Goal: Task Accomplishment & Management: Use online tool/utility

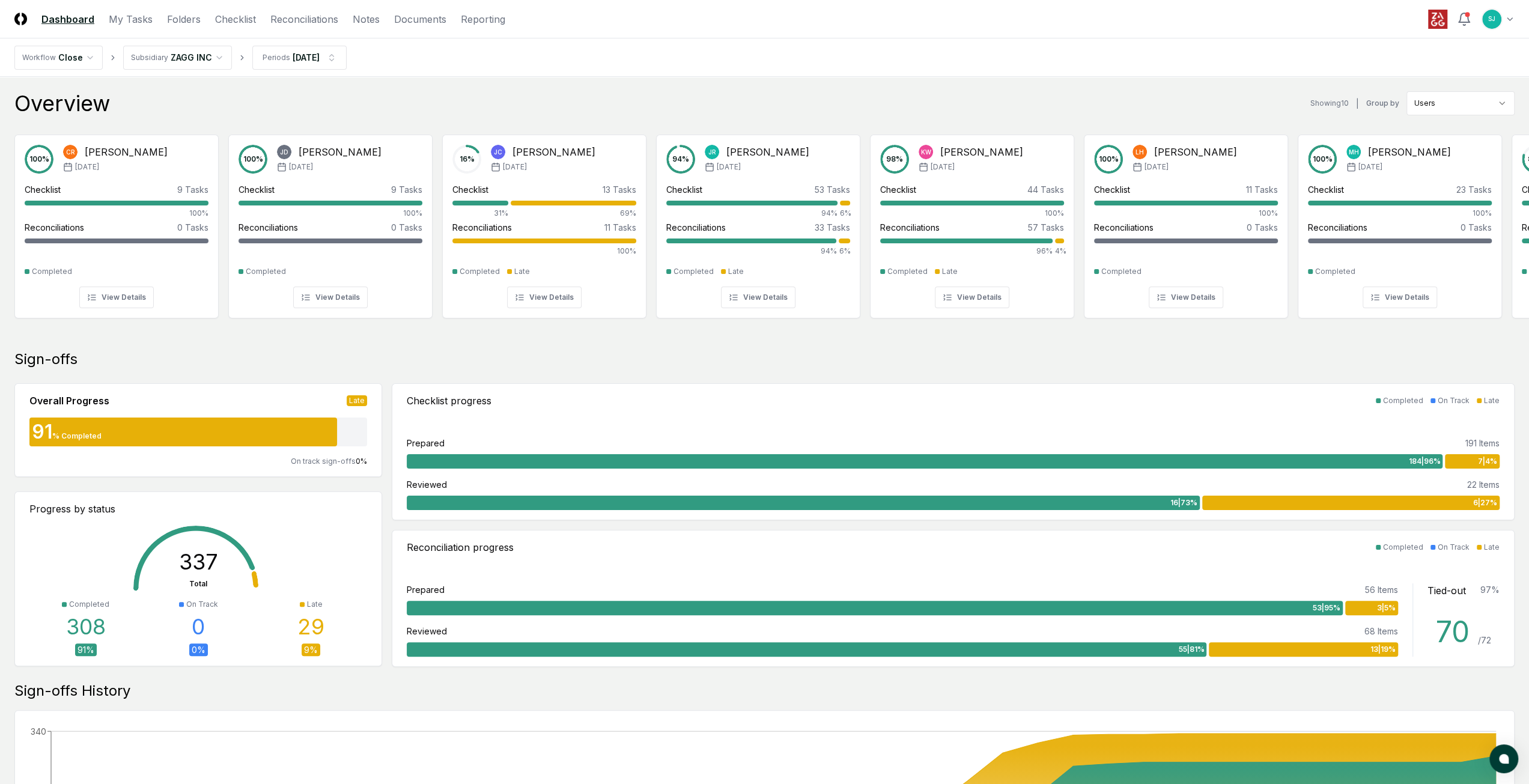
click at [1065, 47] on nav "Workflow Close Subsidiary ZAGG INC Periods [DATE]" at bounding box center [764, 58] width 1529 height 39
click at [239, 21] on link "Checklist" at bounding box center [235, 18] width 41 height 14
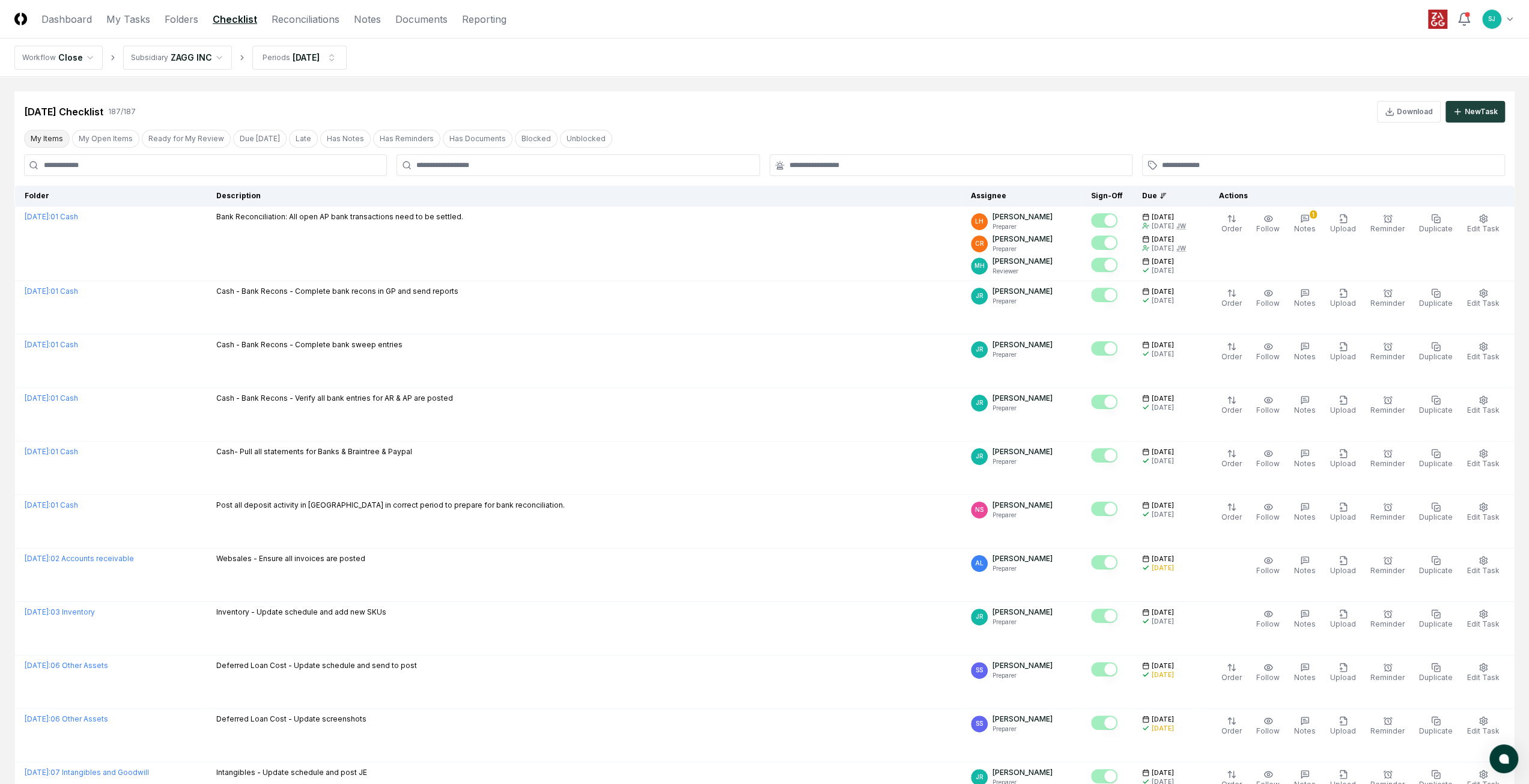
click at [37, 139] on button "My Items" at bounding box center [47, 139] width 45 height 18
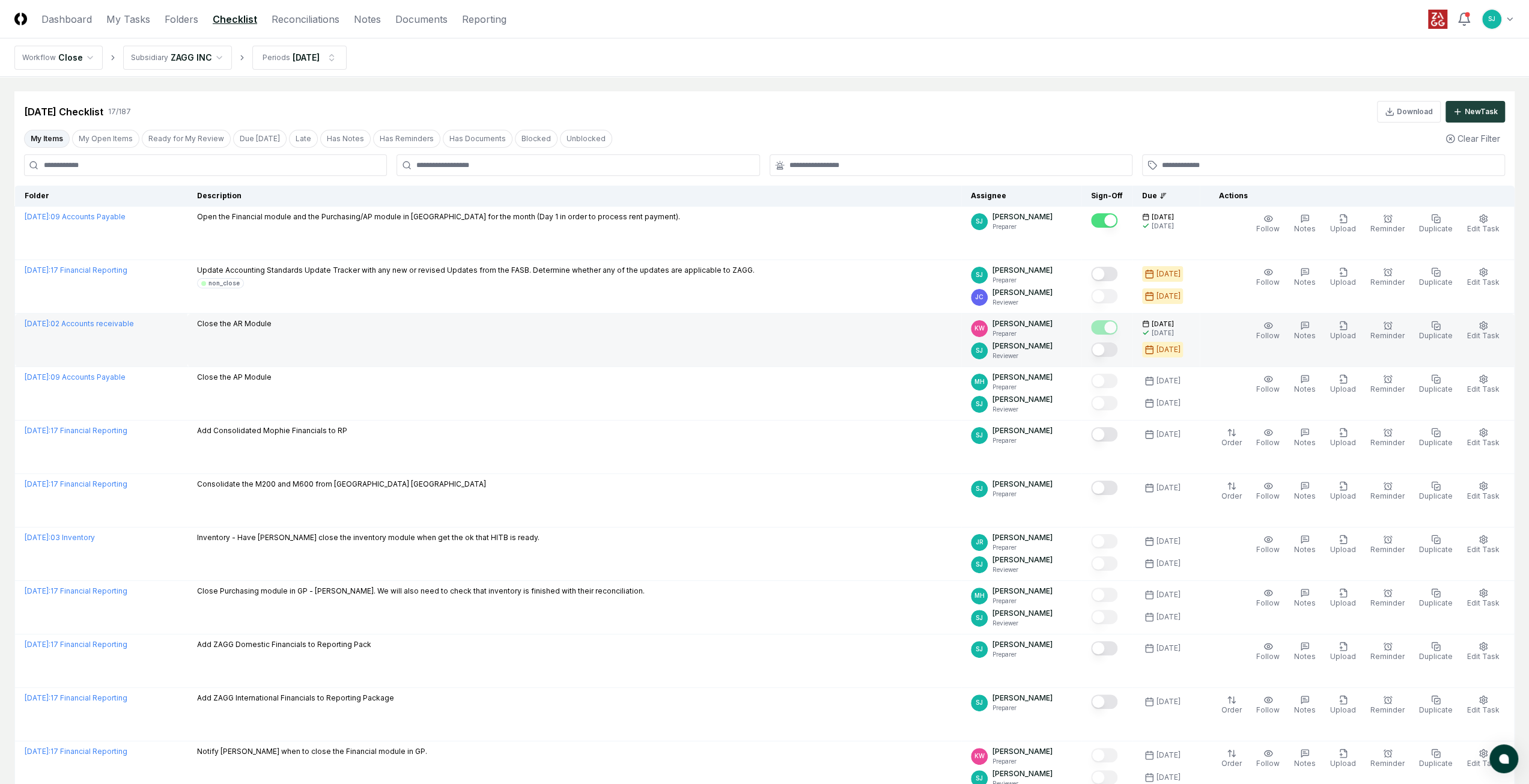
click at [1117, 348] on button "Mark complete" at bounding box center [1104, 349] width 27 height 14
click at [819, 346] on td "Close the AR Module" at bounding box center [574, 340] width 773 height 54
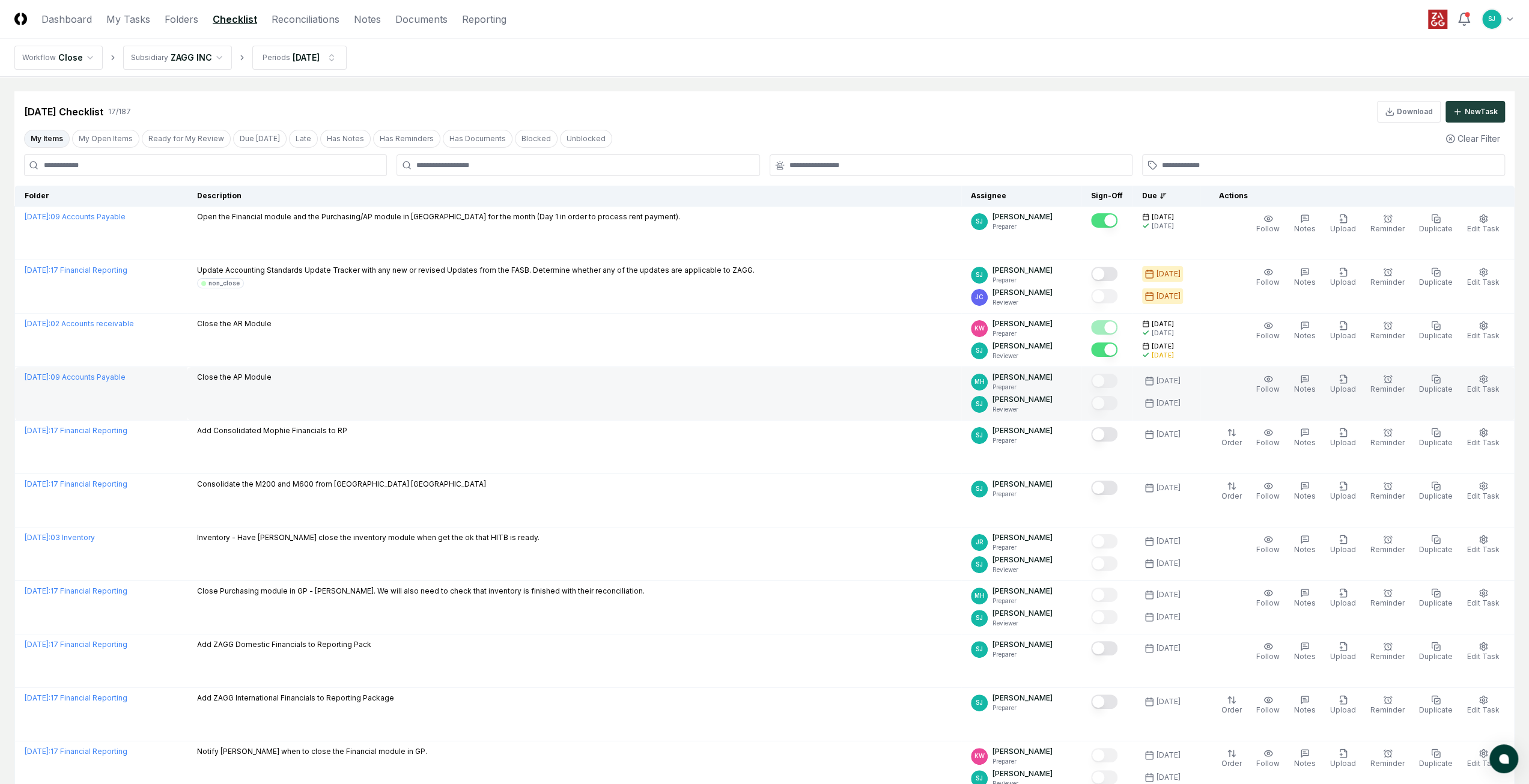
click at [828, 397] on td "Close the AP Module" at bounding box center [574, 394] width 773 height 54
